Goal: Information Seeking & Learning: Learn about a topic

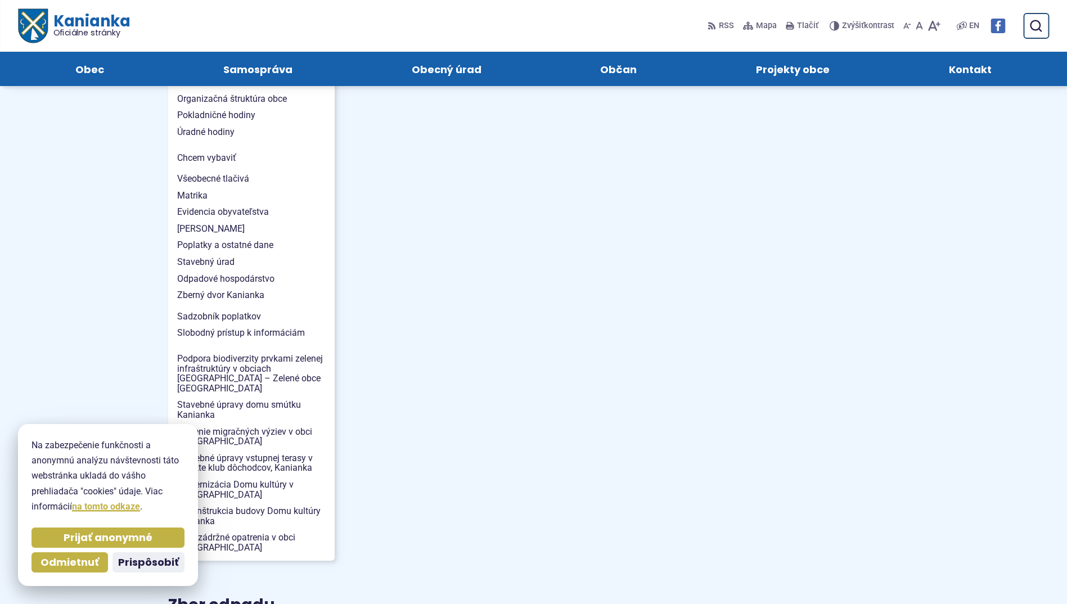
scroll to position [844, 0]
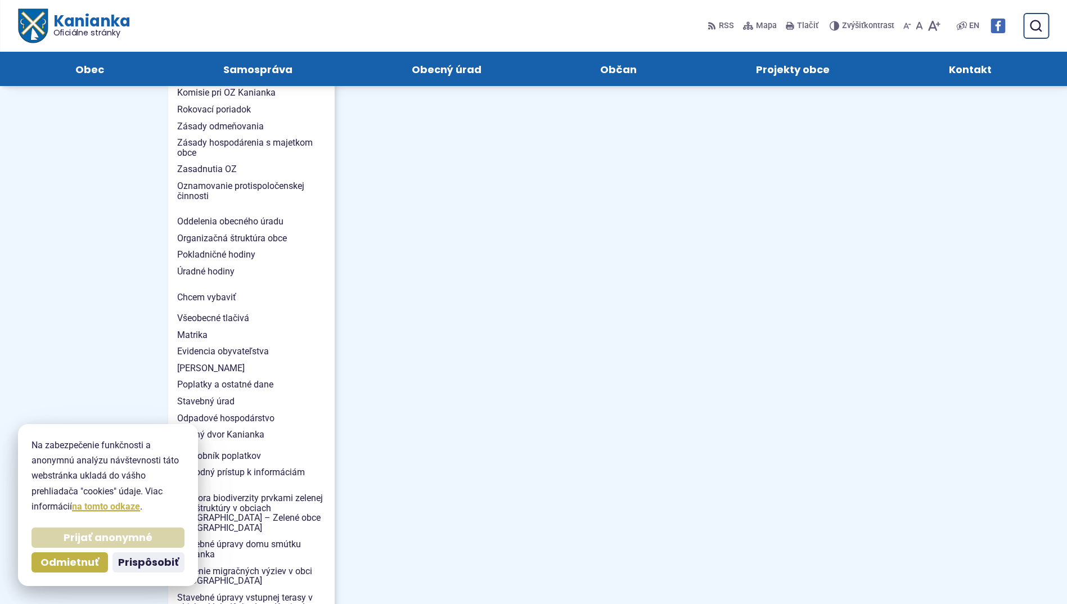
click at [108, 533] on span "Prijať anonymné" at bounding box center [108, 537] width 89 height 13
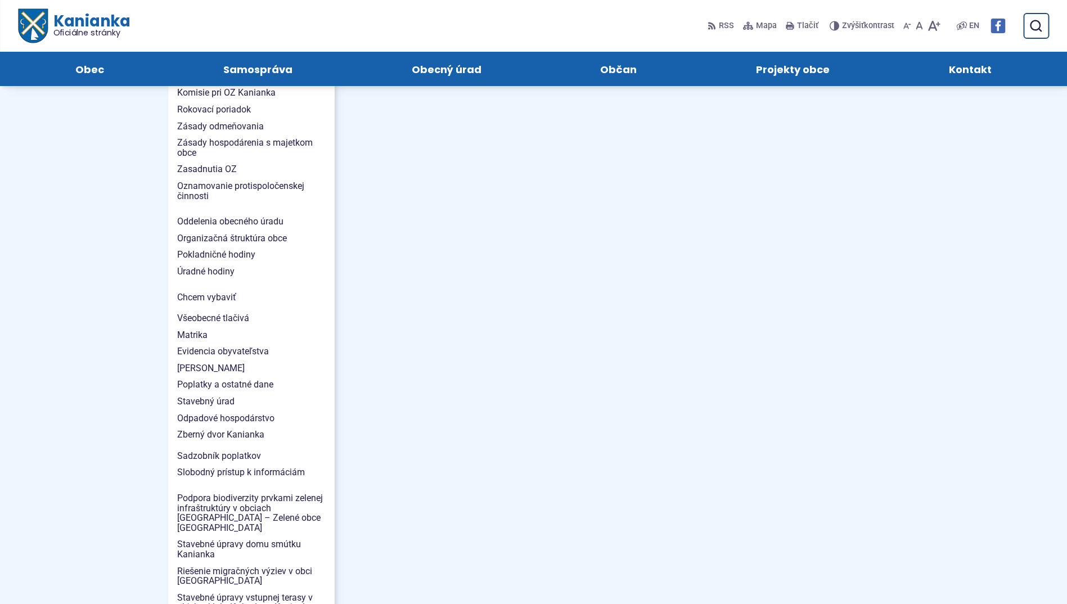
click at [709, 330] on main "Kategória Šport Vážení priaznivci futbalu, výbor FK JUNIOR KANIANKA Vás pozýva …" at bounding box center [635, 338] width 565 height 1808
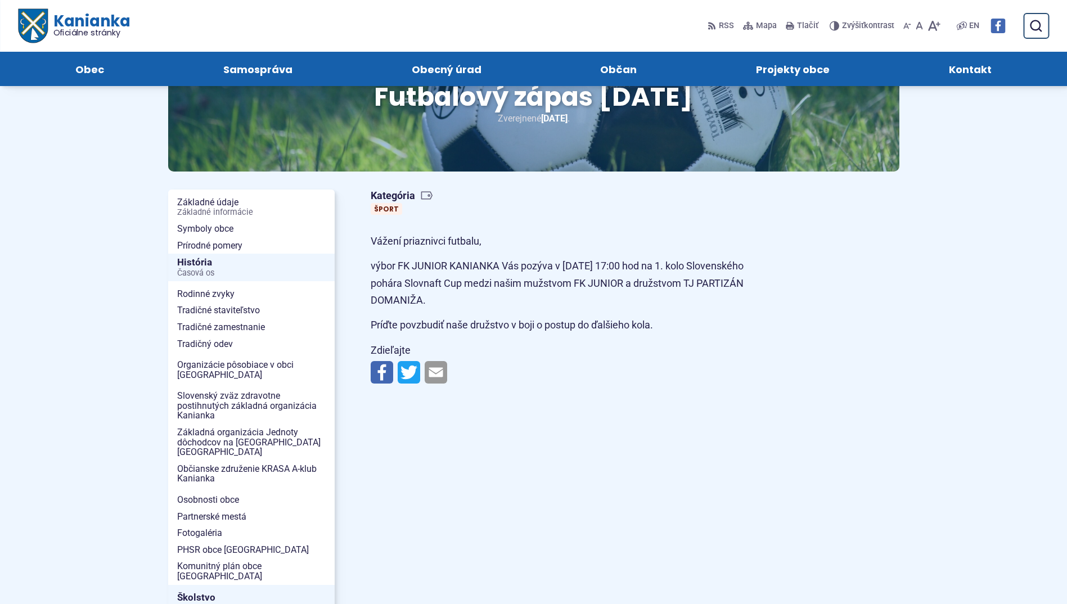
scroll to position [0, 0]
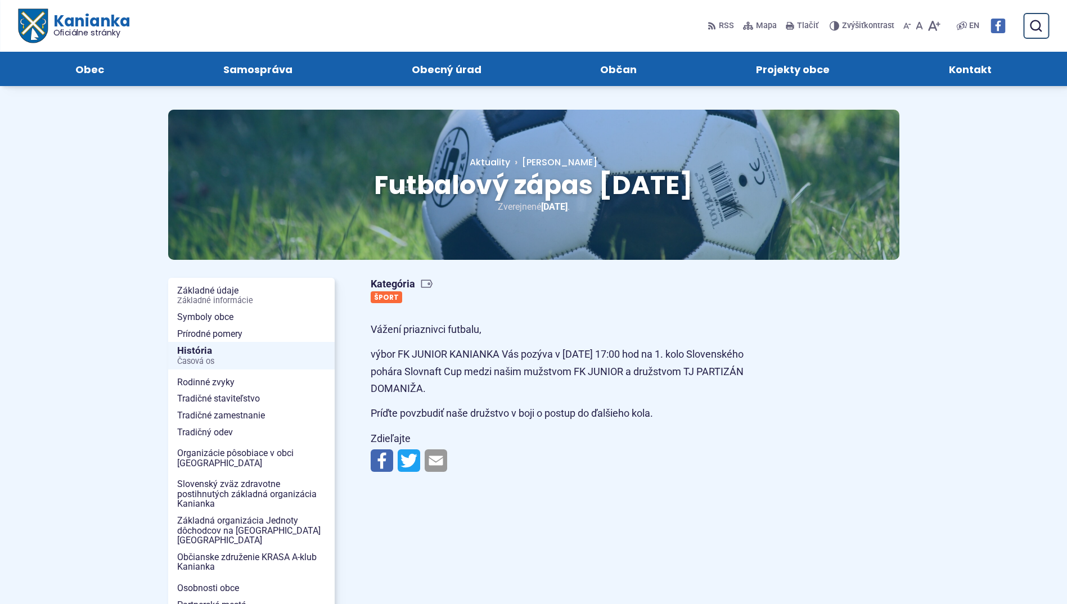
click at [388, 298] on link "Šport" at bounding box center [386, 297] width 31 height 12
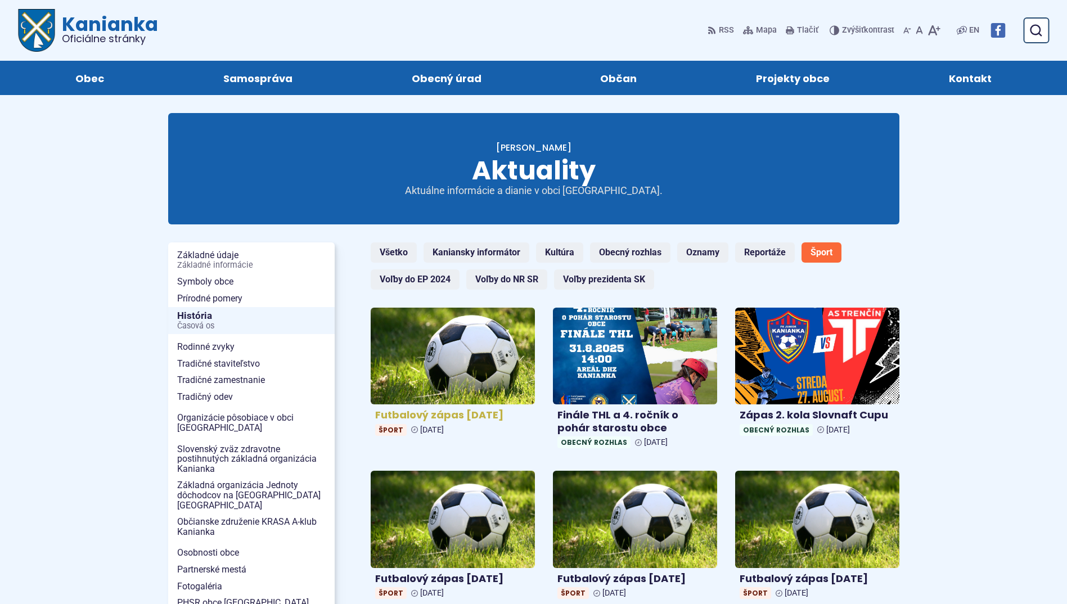
click at [467, 363] on img at bounding box center [452, 355] width 189 height 111
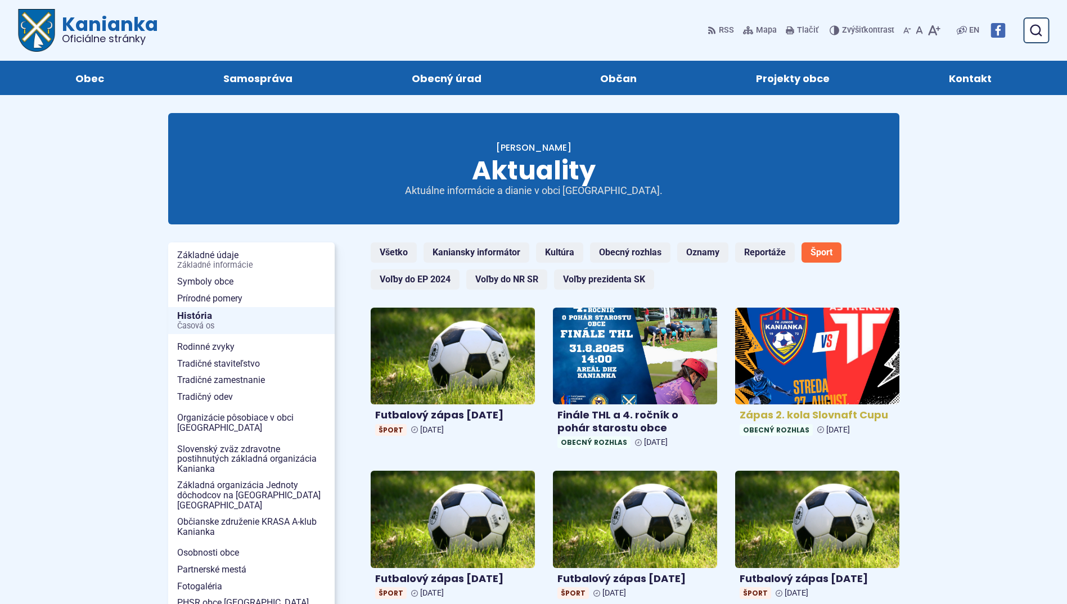
click at [816, 358] on img at bounding box center [817, 355] width 189 height 111
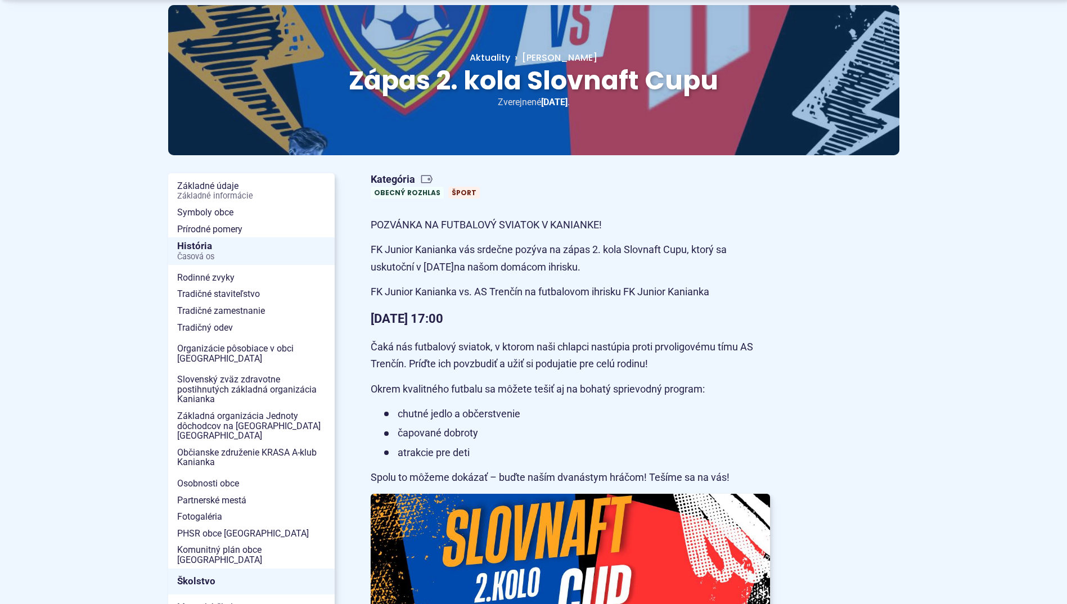
scroll to position [112, 0]
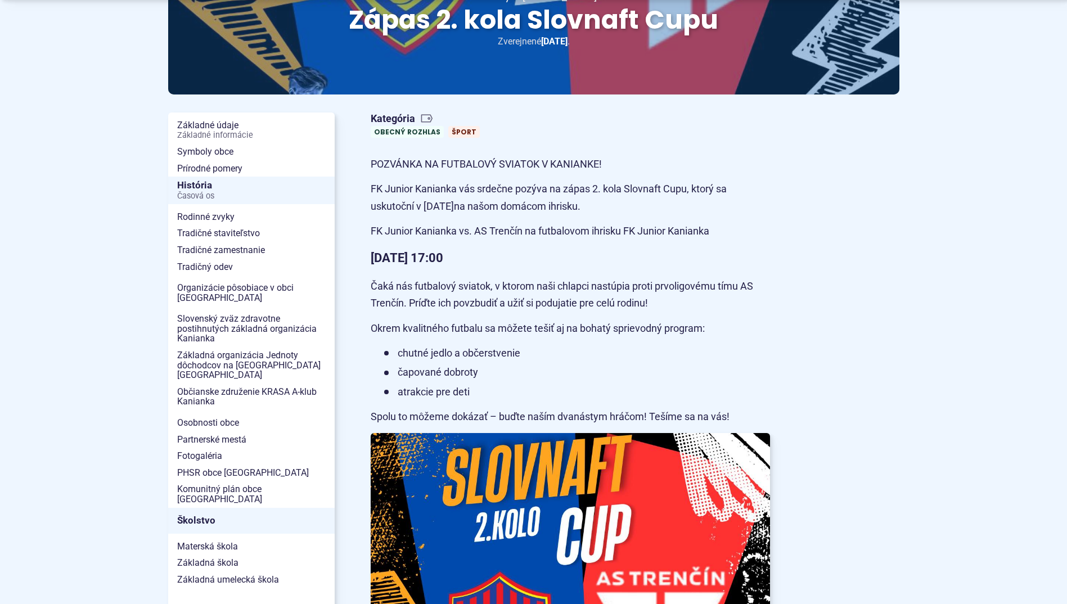
scroll to position [225, 0]
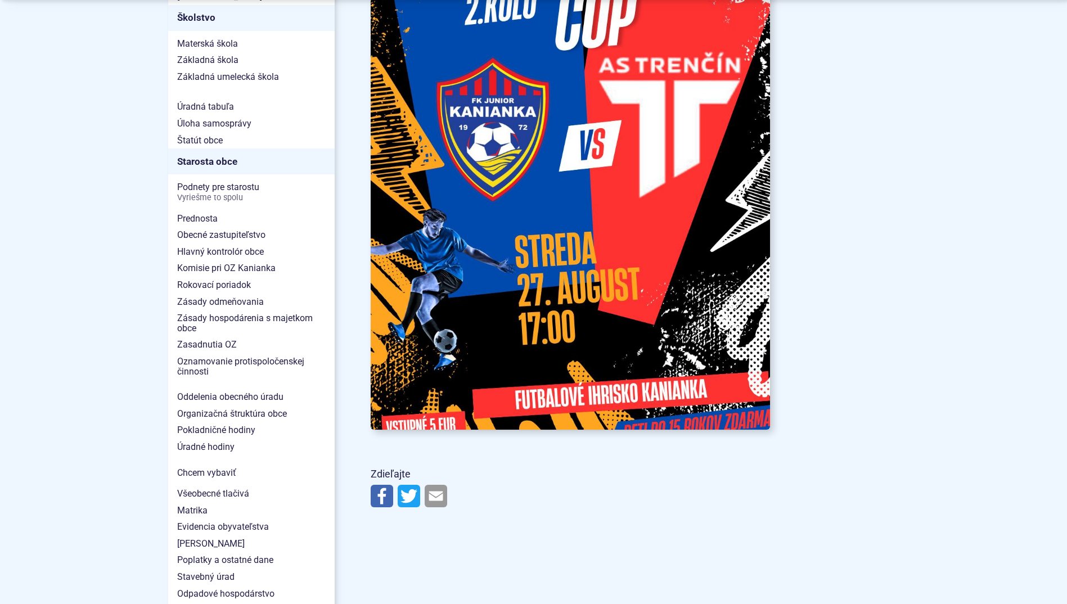
scroll to position [562, 0]
